Goal: Information Seeking & Learning: Learn about a topic

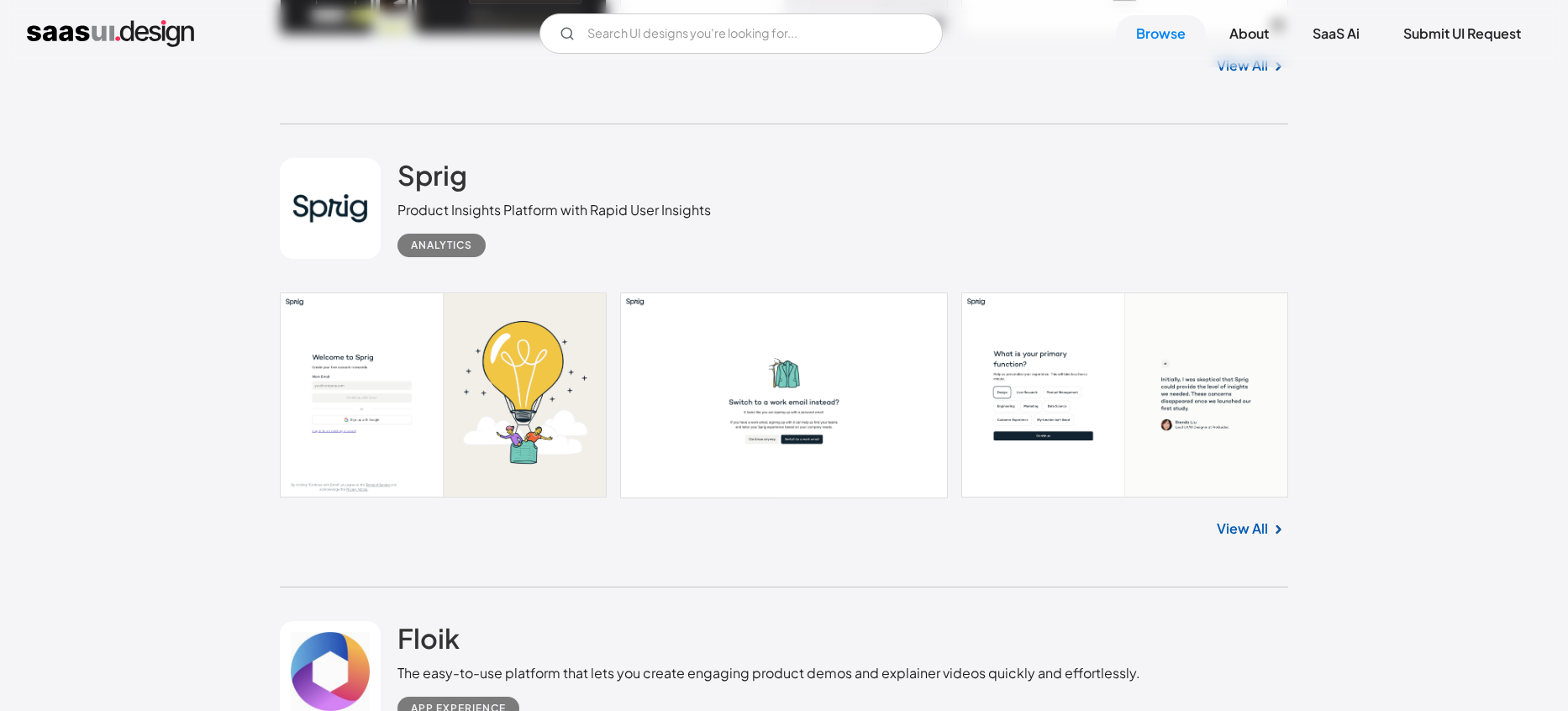
scroll to position [865, 0]
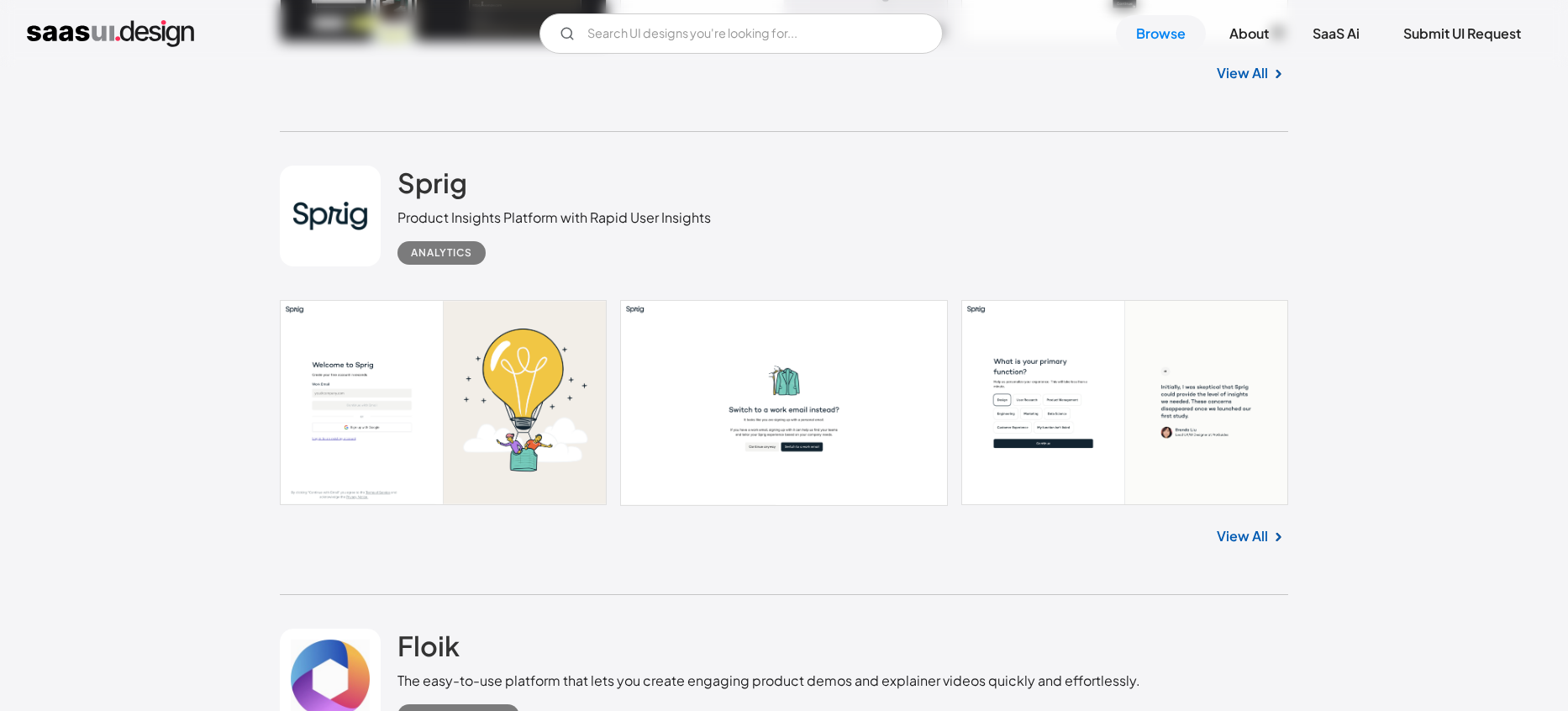
click at [1265, 538] on link "View All" at bounding box center [1242, 536] width 52 height 20
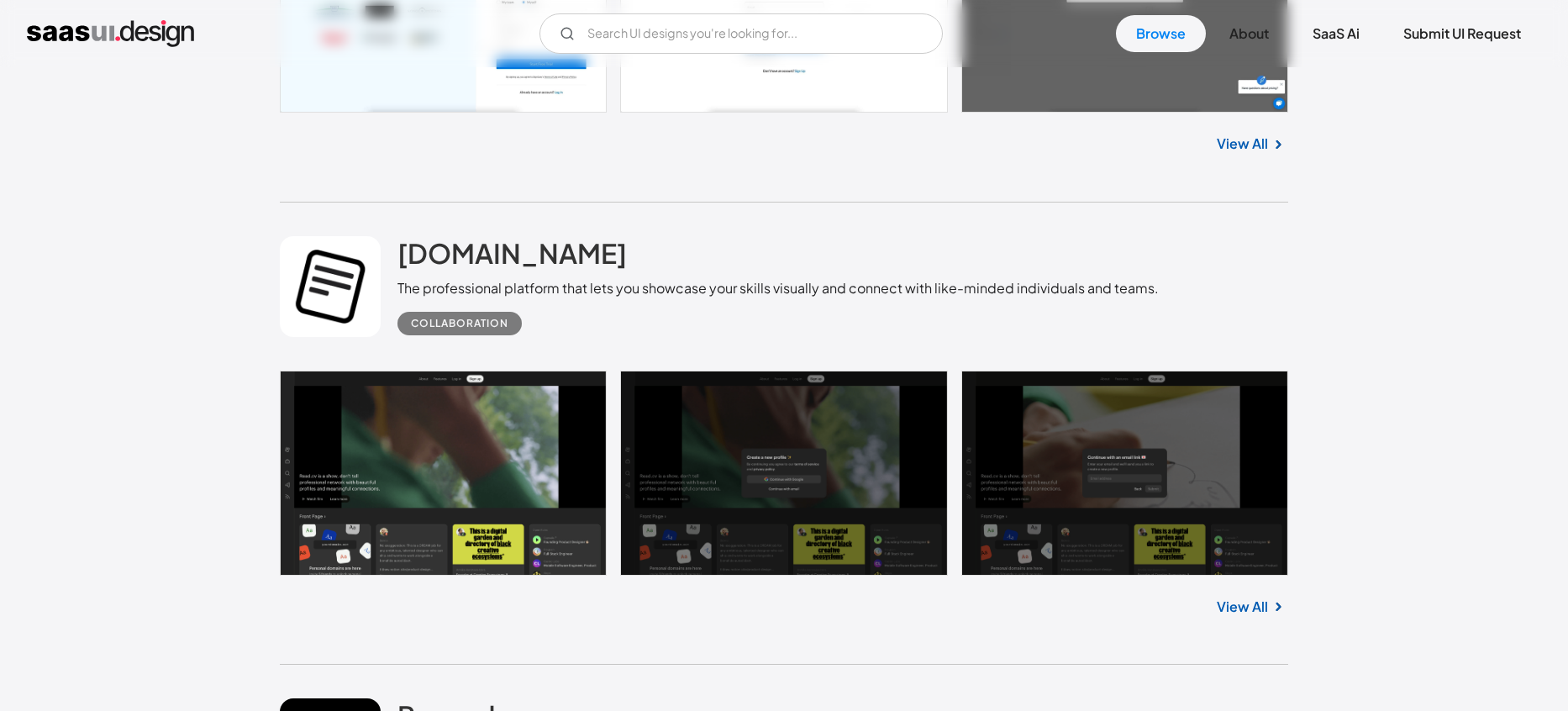
scroll to position [37201, 0]
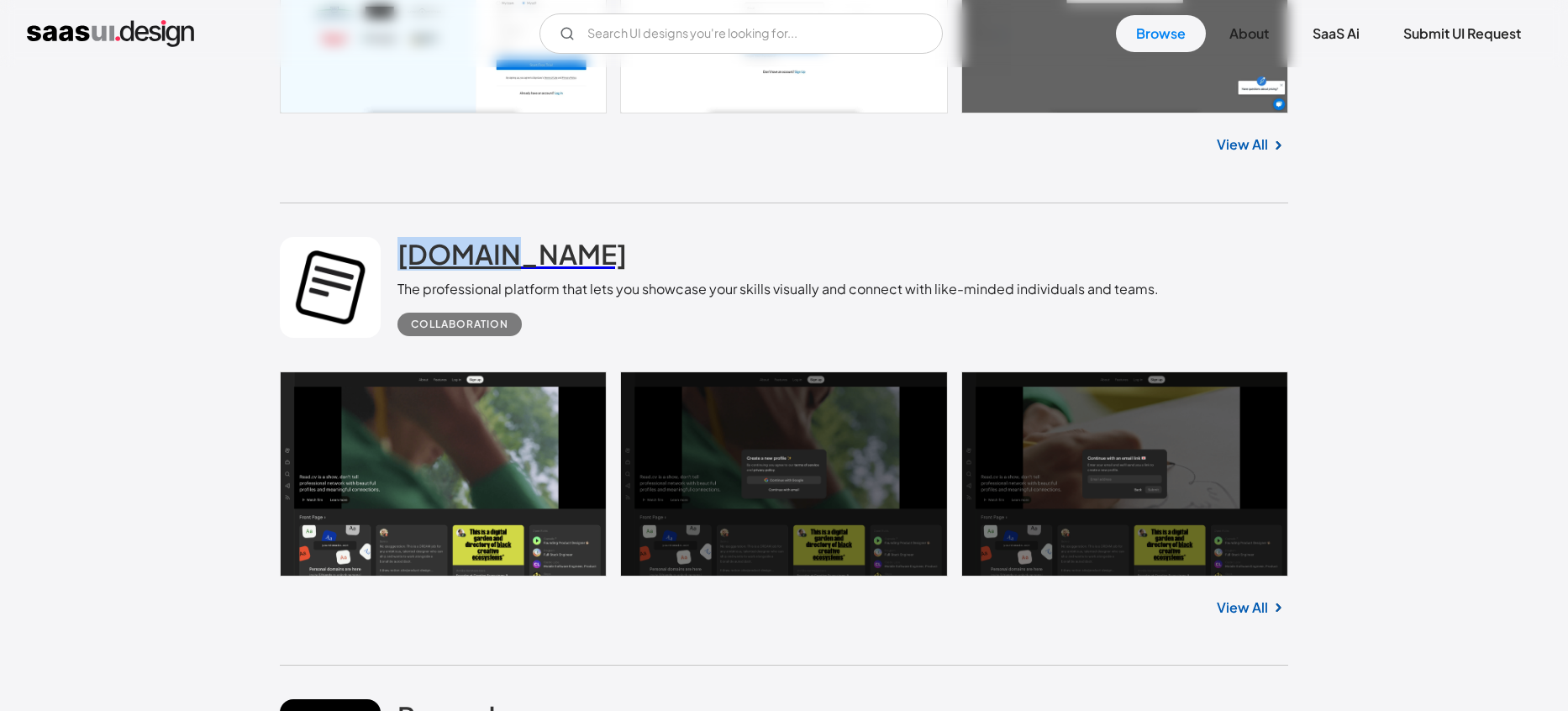
drag, startPoint x: 511, startPoint y: 264, endPoint x: 399, endPoint y: 258, distance: 112.2
click at [399, 258] on div "[DOMAIN_NAME] The professional platform that lets you showcase your skills visu…" at bounding box center [778, 287] width 761 height 100
copy h2 "[DOMAIN_NAME]"
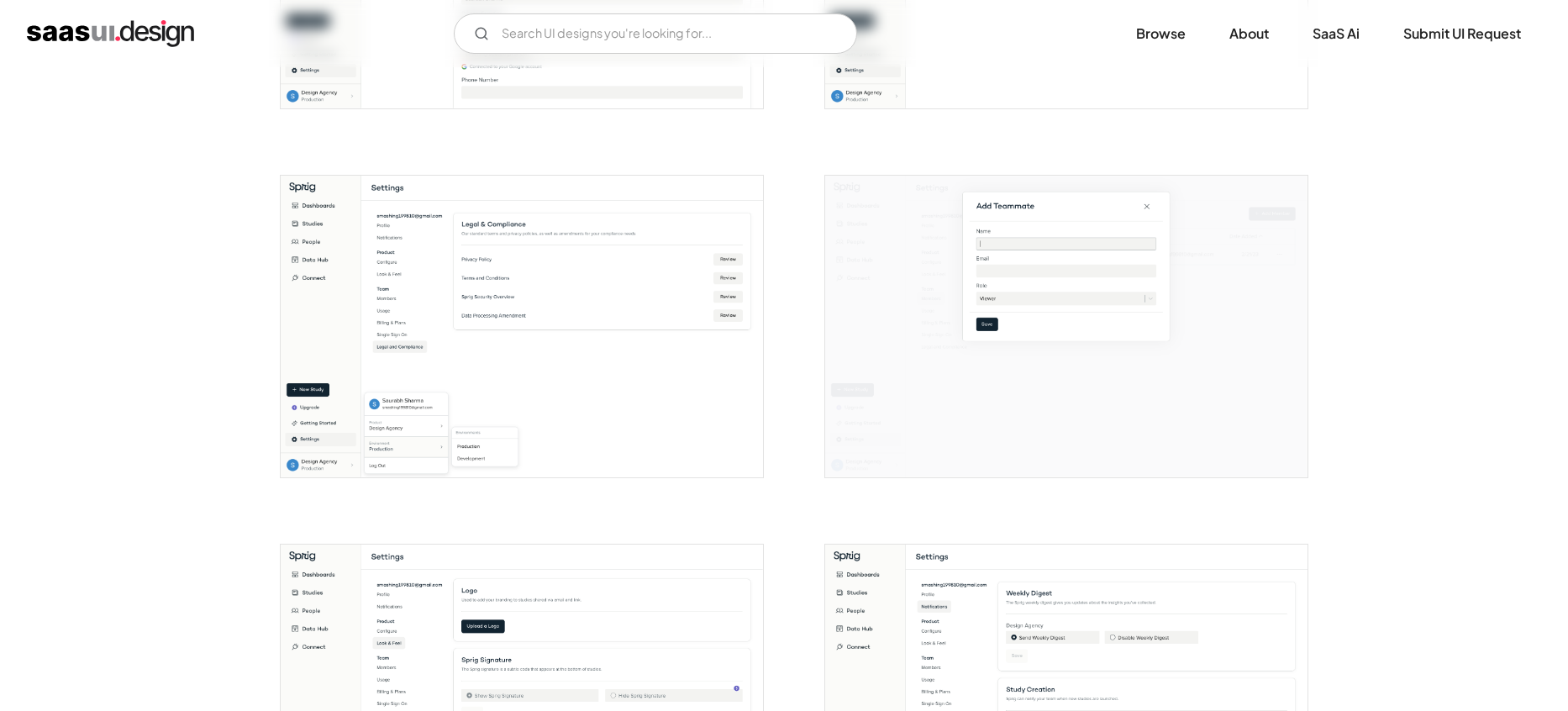
scroll to position [3293, 0]
